Goal: Task Accomplishment & Management: Manage account settings

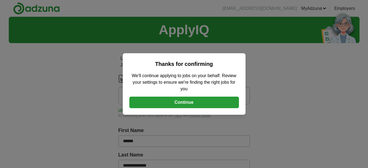
click at [189, 102] on button "Continue" at bounding box center [184, 102] width 110 height 12
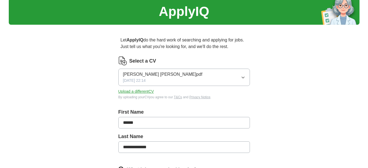
scroll to position [27, 0]
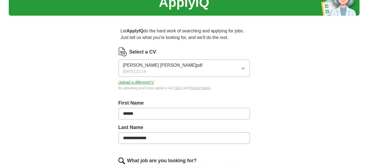
click at [243, 68] on icon "button" at bounding box center [243, 68] width 4 height 4
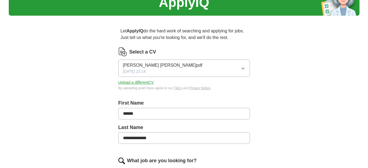
click at [147, 82] on button "Upload a different CV" at bounding box center [136, 82] width 36 height 6
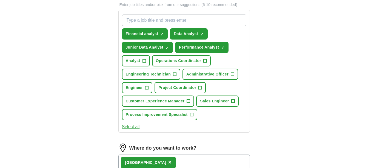
scroll to position [219, 0]
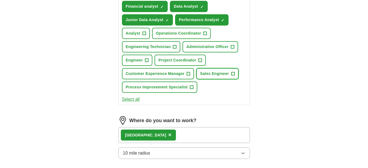
click at [233, 73] on span "+" at bounding box center [232, 73] width 3 height 4
click at [130, 99] on button "Select all" at bounding box center [131, 99] width 18 height 7
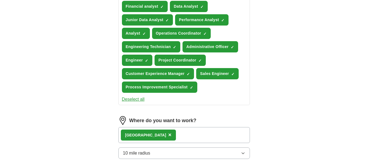
click at [129, 98] on button "Deselect all" at bounding box center [133, 99] width 23 height 7
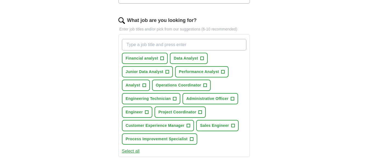
scroll to position [164, 0]
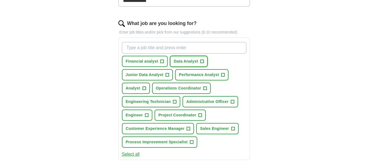
click at [202, 60] on span "+" at bounding box center [201, 61] width 3 height 4
click at [167, 75] on span "+" at bounding box center [167, 75] width 3 height 4
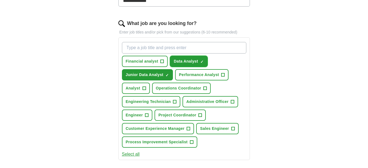
click at [0, 0] on span "×" at bounding box center [0, 0] width 0 height 0
click at [223, 74] on span "+" at bounding box center [222, 75] width 3 height 4
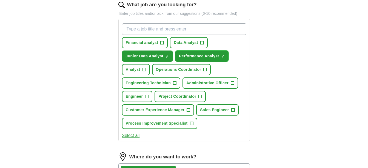
scroll to position [192, 0]
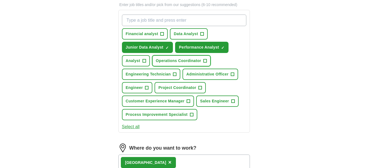
click at [204, 59] on span "+" at bounding box center [205, 61] width 3 height 4
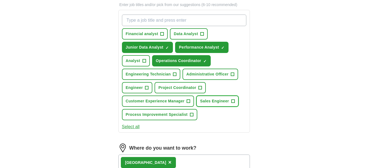
click at [234, 102] on span "+" at bounding box center [232, 101] width 3 height 4
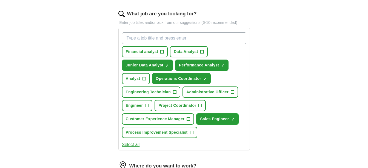
scroll to position [164, 0]
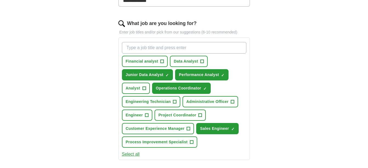
click at [145, 46] on input "What job are you looking for?" at bounding box center [184, 48] width 124 height 12
type input "junior engineer analyst"
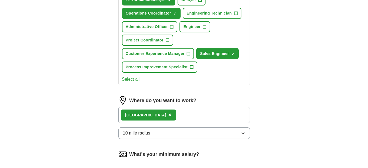
scroll to position [173, 0]
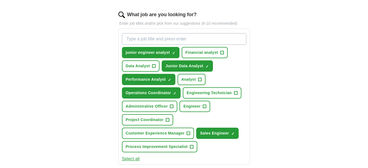
click at [162, 39] on input "What job are you looking for?" at bounding box center [184, 39] width 124 height 12
type input "junior financial analyst"
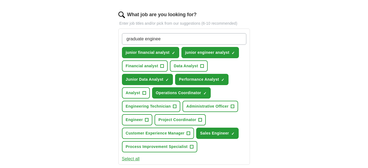
type input "graduate engineer"
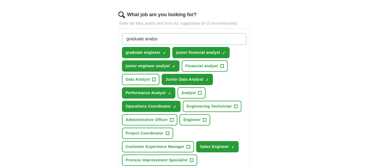
type input "graduate analyst"
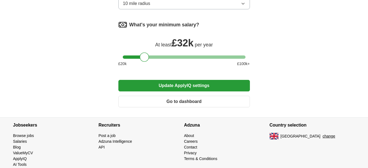
scroll to position [406, 0]
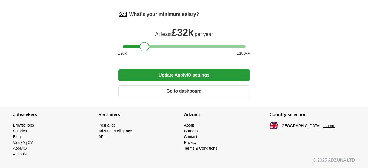
click at [190, 76] on button "Update ApplyIQ settings" at bounding box center [183, 75] width 131 height 12
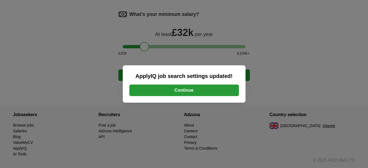
click at [182, 91] on button "Continue" at bounding box center [184, 90] width 110 height 12
